Goal: Find specific page/section: Find specific page/section

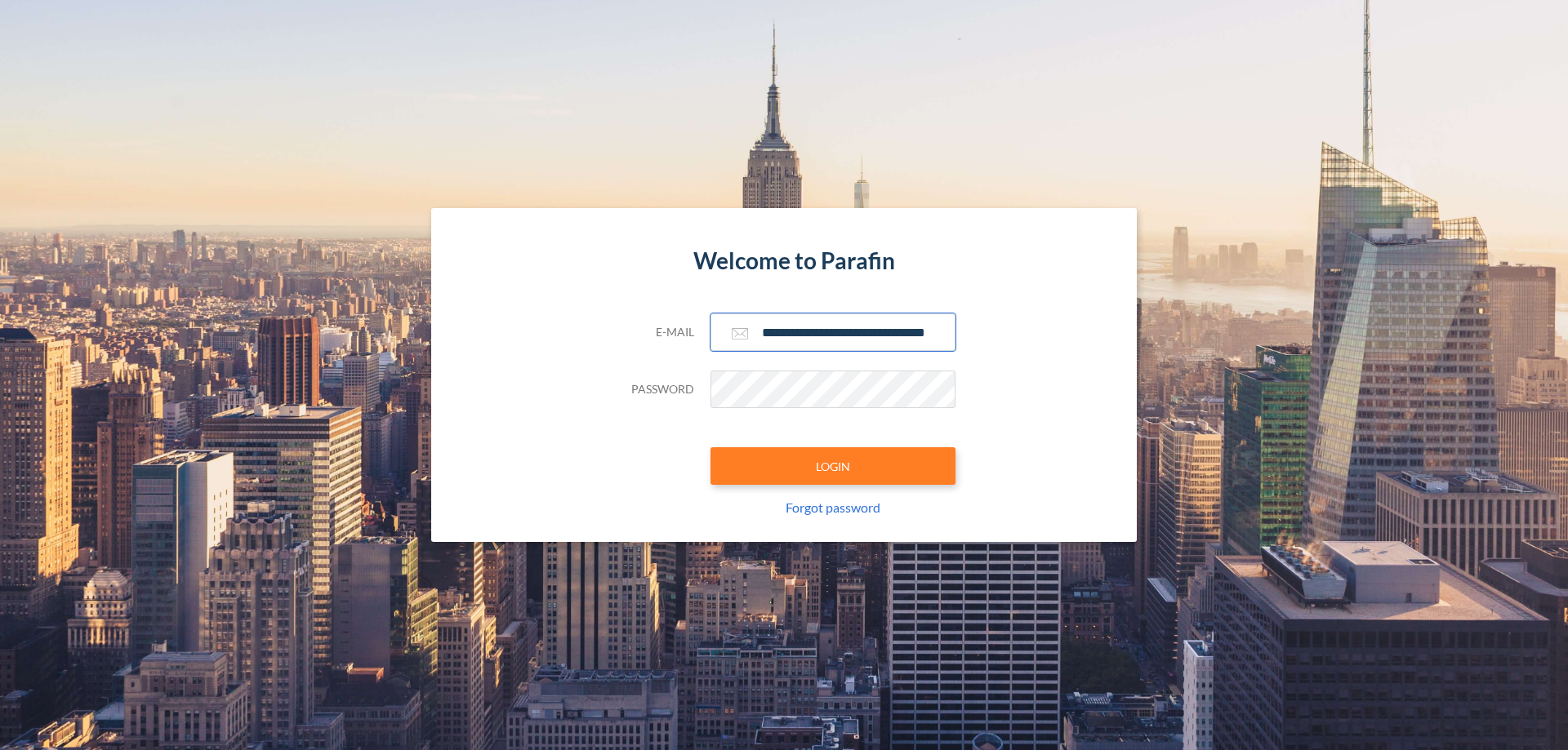
type input "**********"
click at [833, 466] on button "LOGIN" at bounding box center [833, 466] width 245 height 37
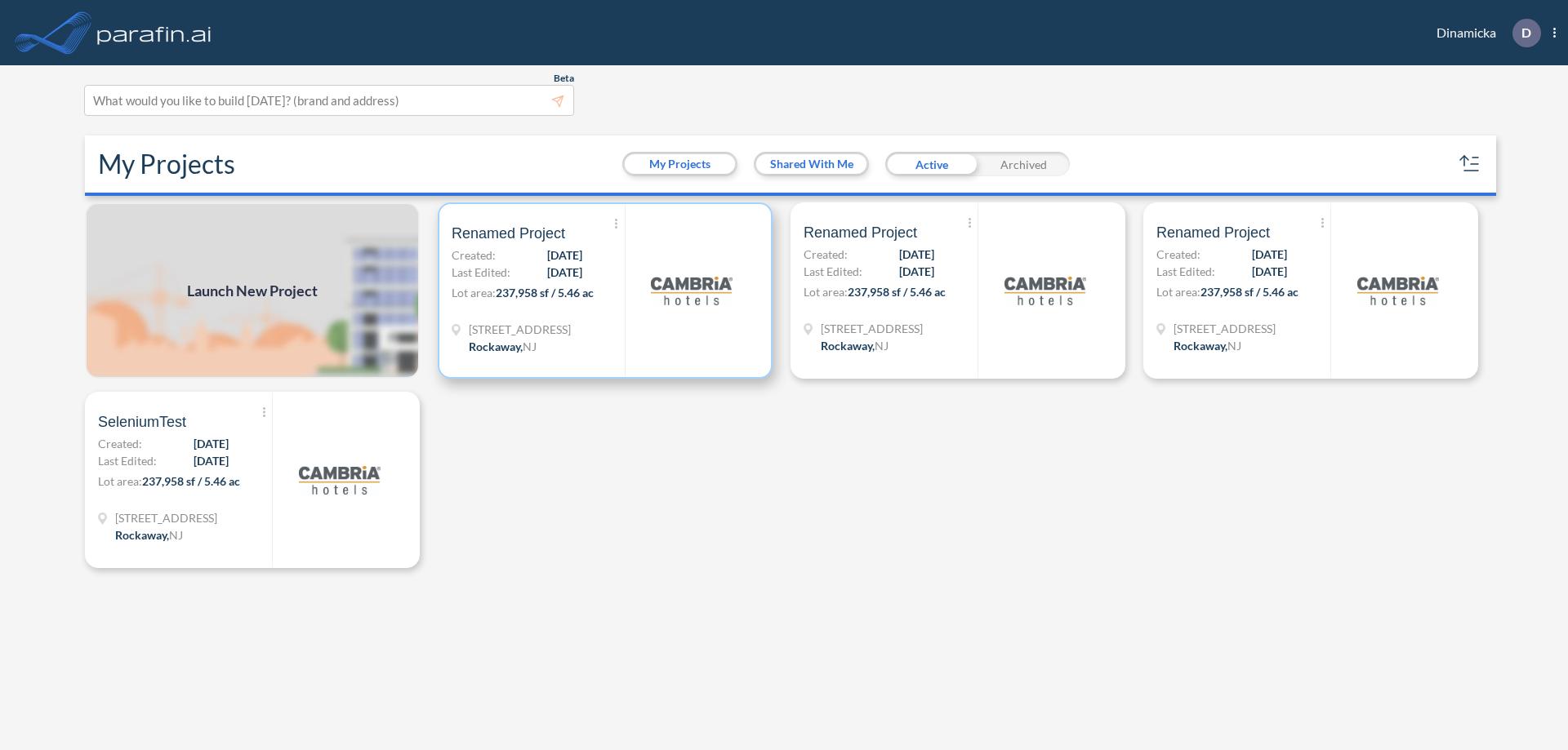
scroll to position [4, 0]
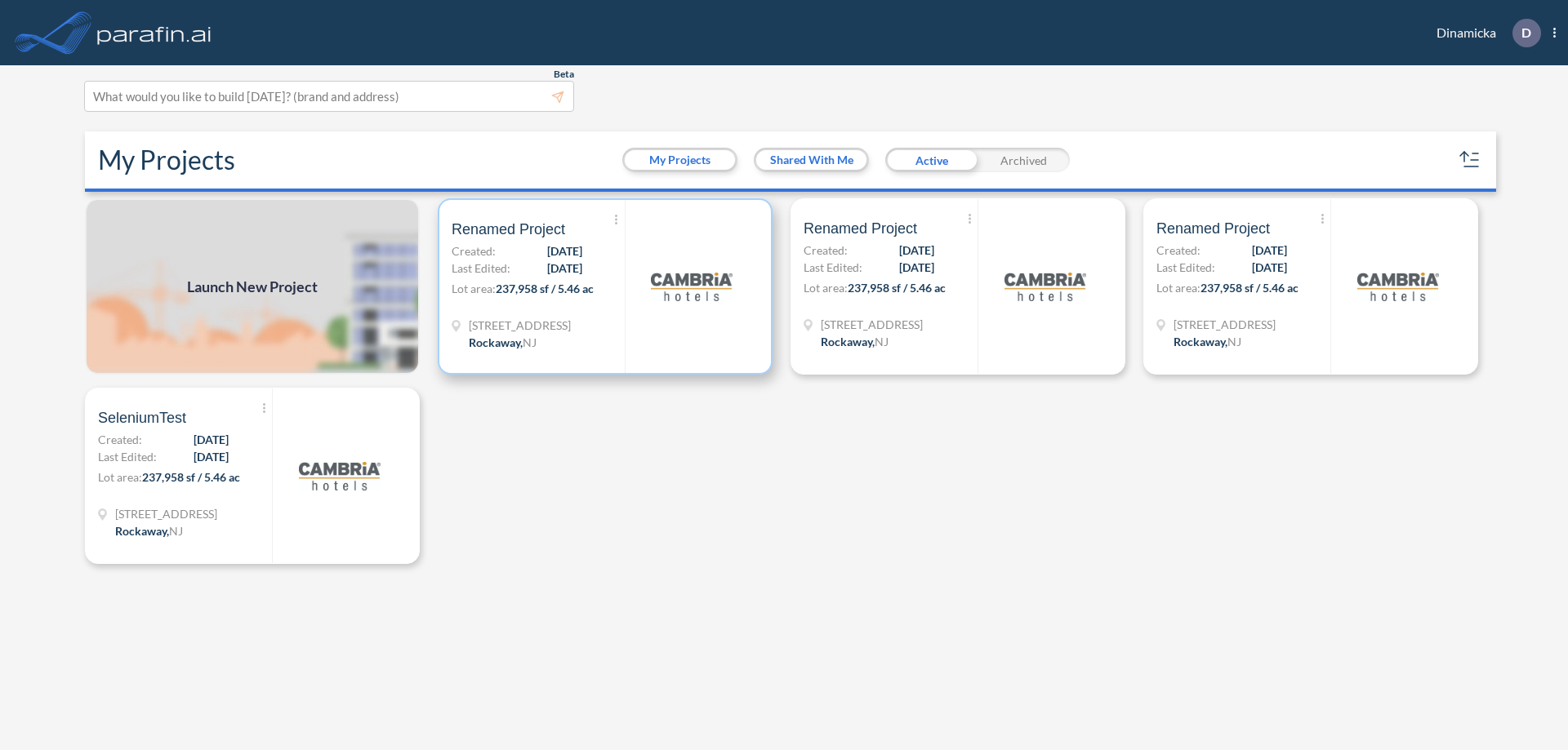
click at [606, 287] on p "Lot area: 237,958 sf / 5.46 ac" at bounding box center [538, 292] width 173 height 23
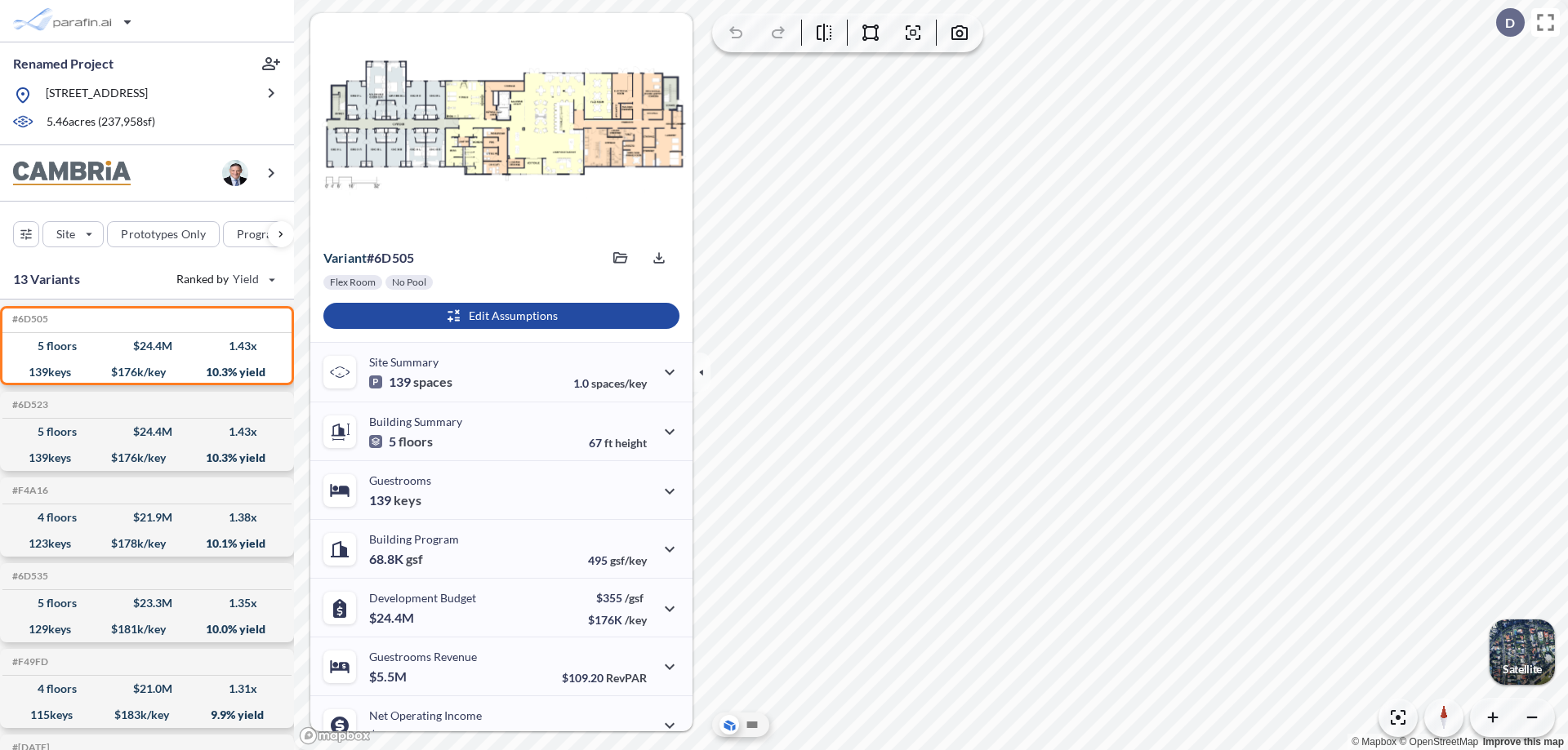
scroll to position [82, 0]
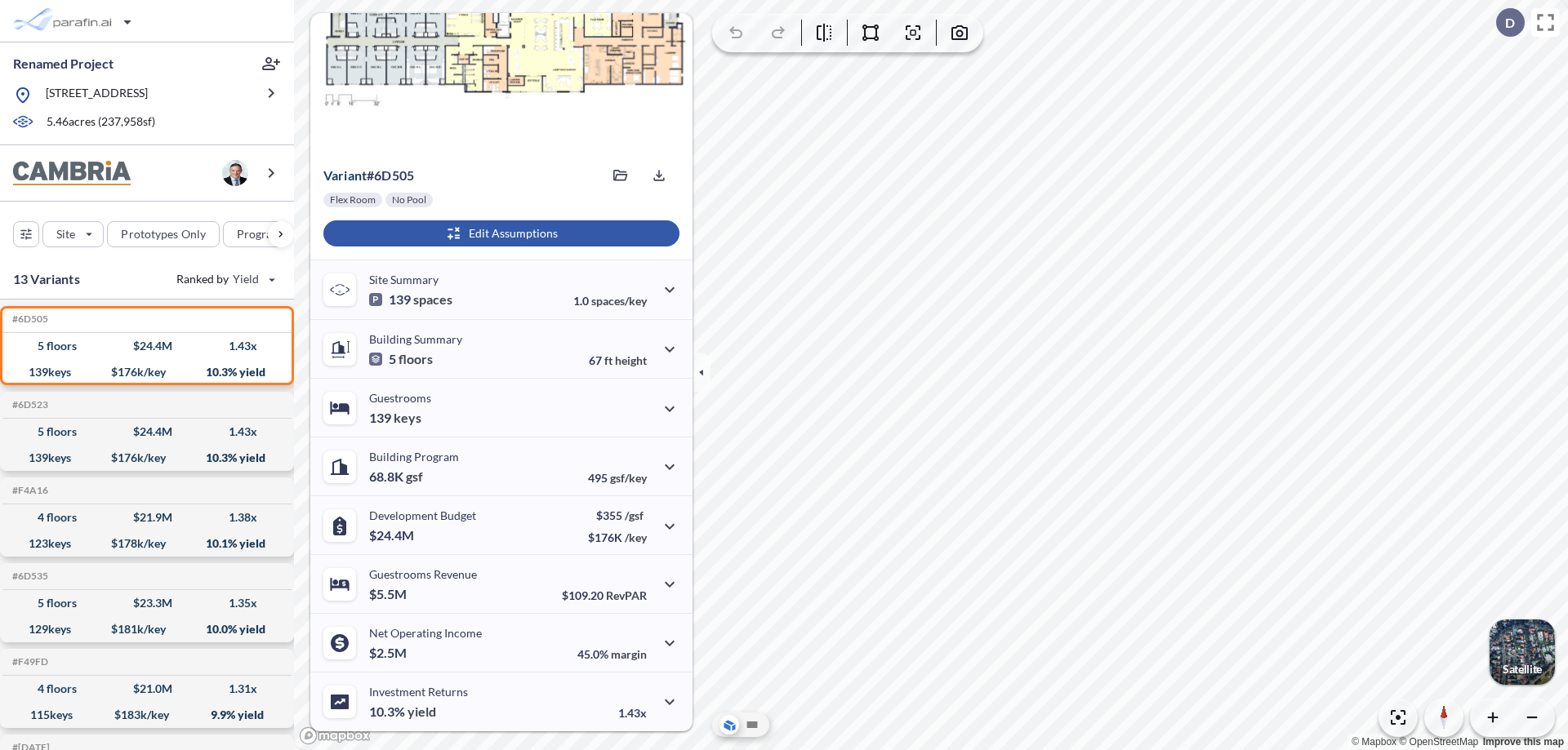
click at [499, 234] on div "button" at bounding box center [502, 233] width 356 height 26
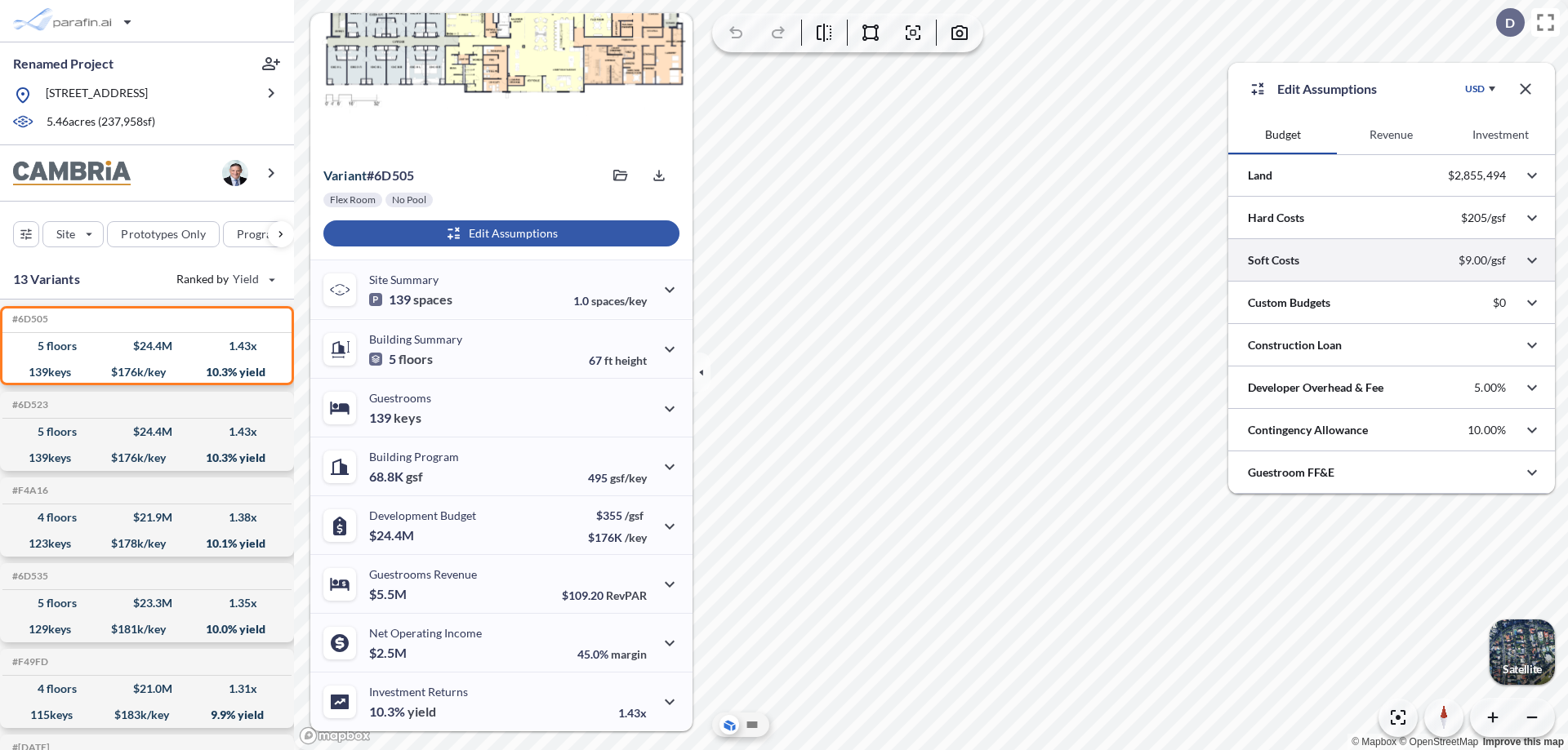
click at [1392, 260] on div at bounding box center [1392, 260] width 327 height 42
